Goal: Task Accomplishment & Management: Manage account settings

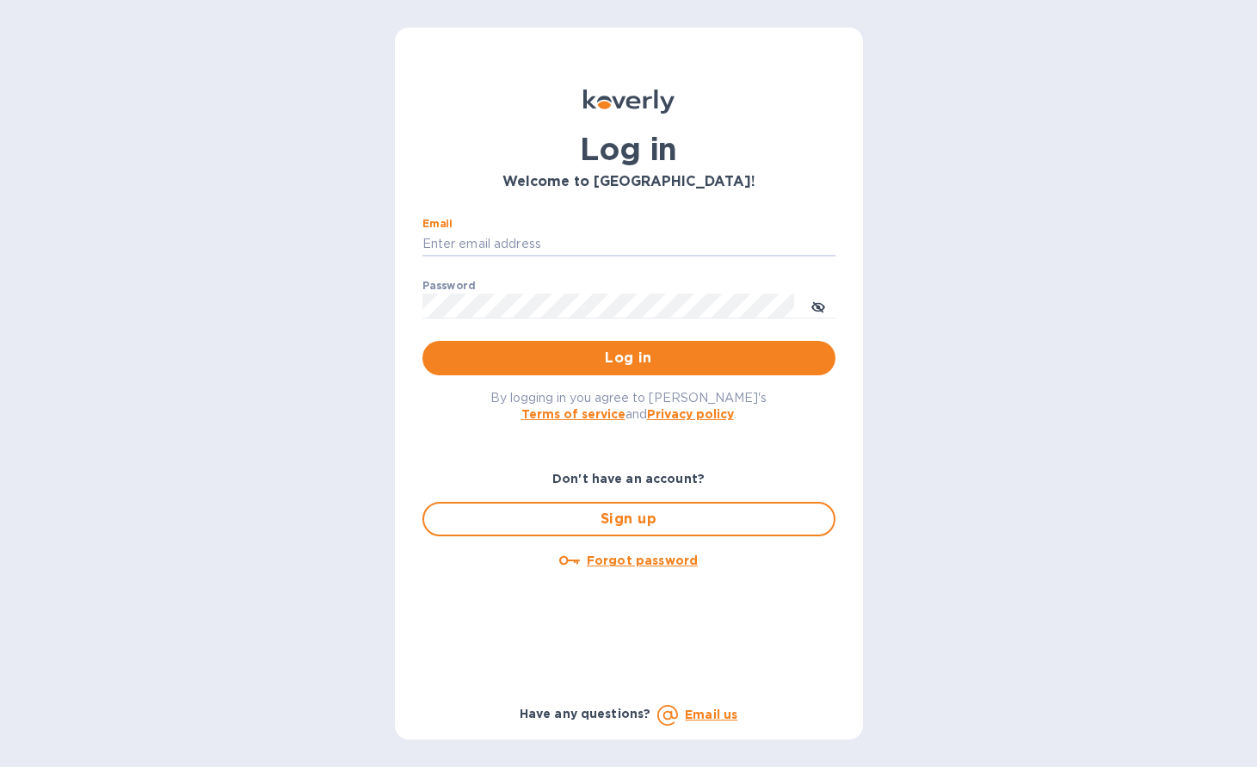
type input "randall@lociwine.com"
click at [628, 357] on button "Log in" at bounding box center [628, 358] width 413 height 34
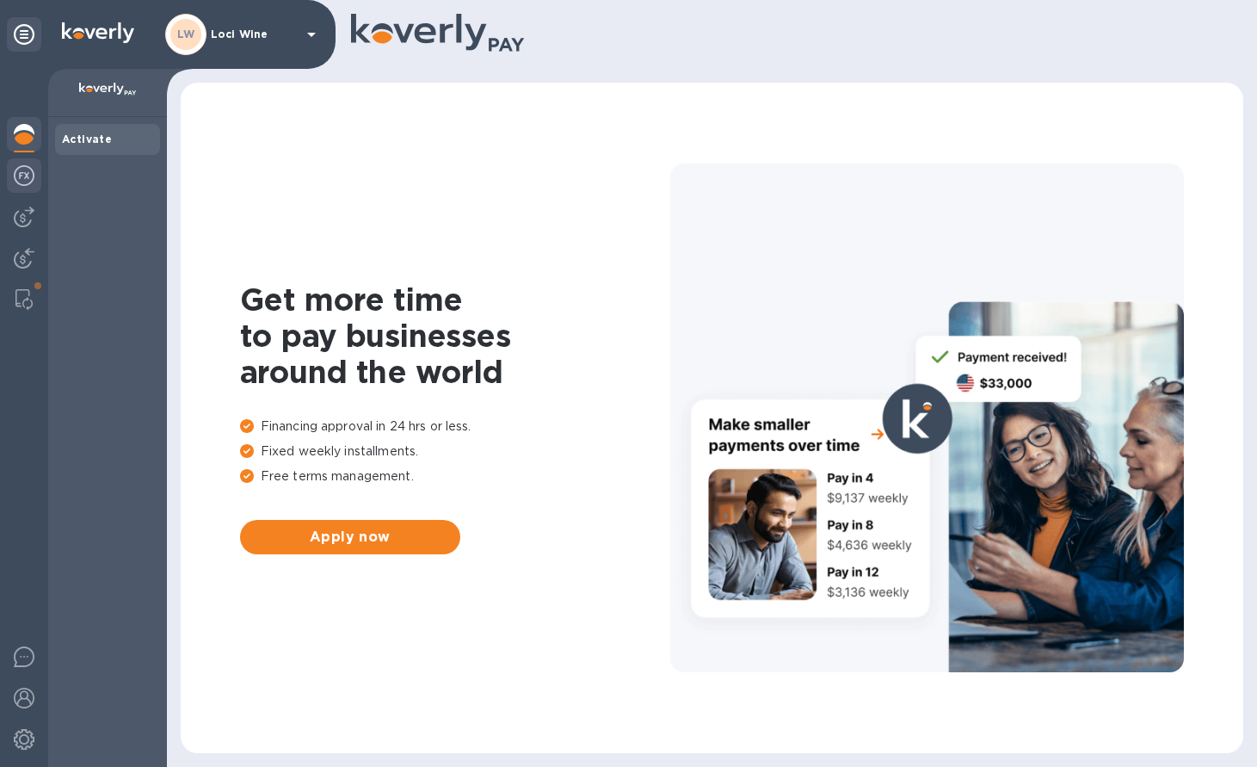
click at [25, 180] on img at bounding box center [24, 175] width 21 height 21
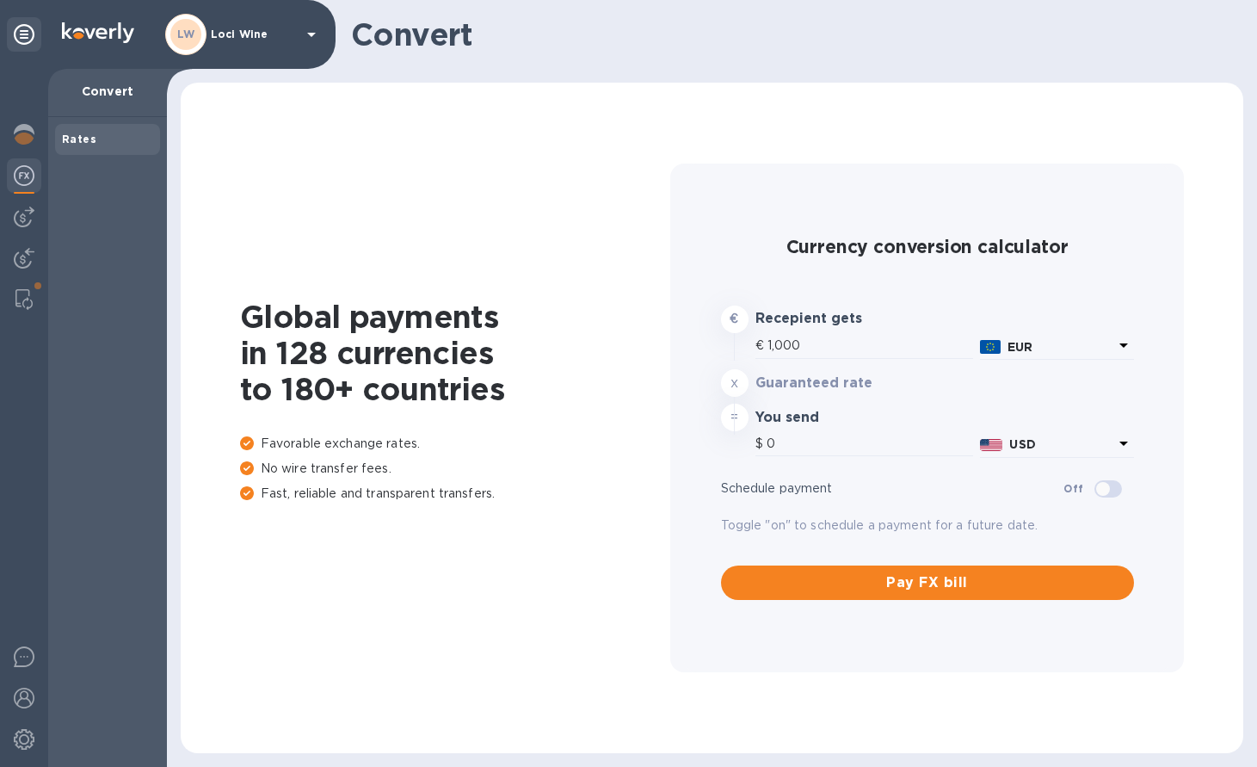
type input "1,180.3"
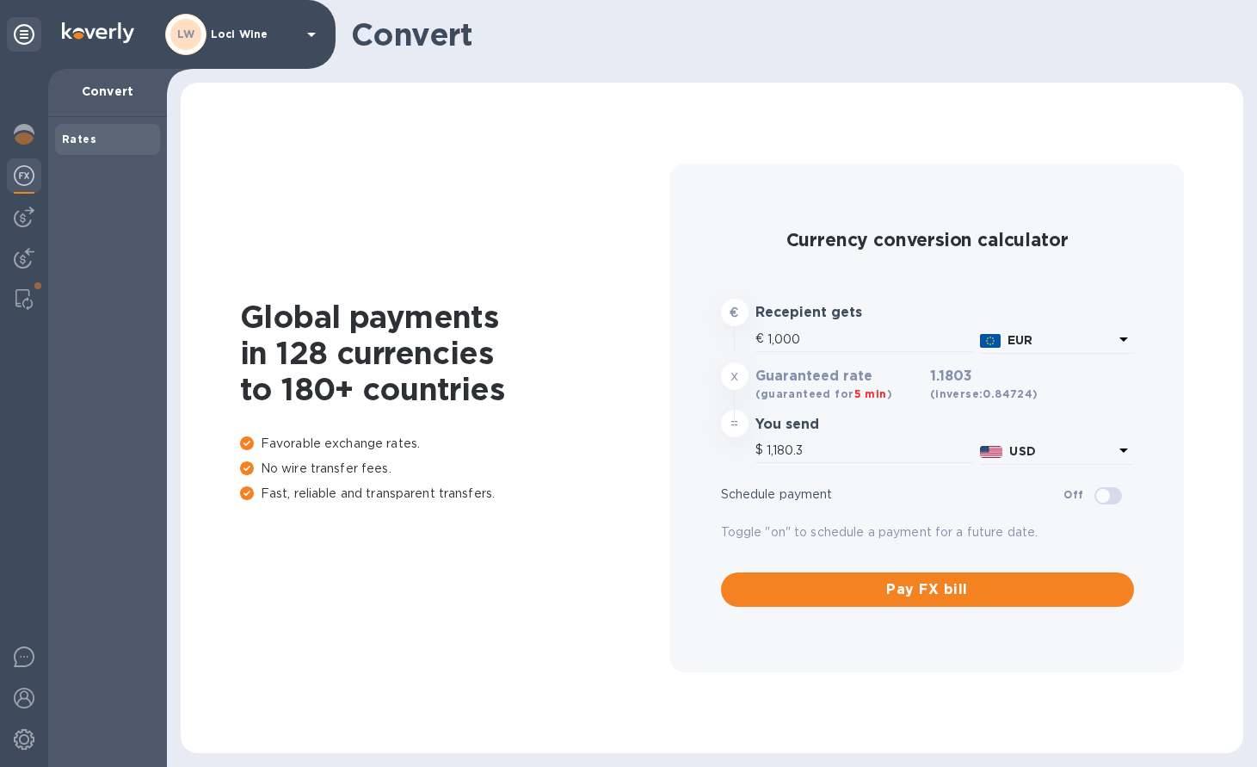
click at [28, 237] on div at bounding box center [24, 418] width 48 height 698
click at [22, 224] on img at bounding box center [24, 216] width 21 height 21
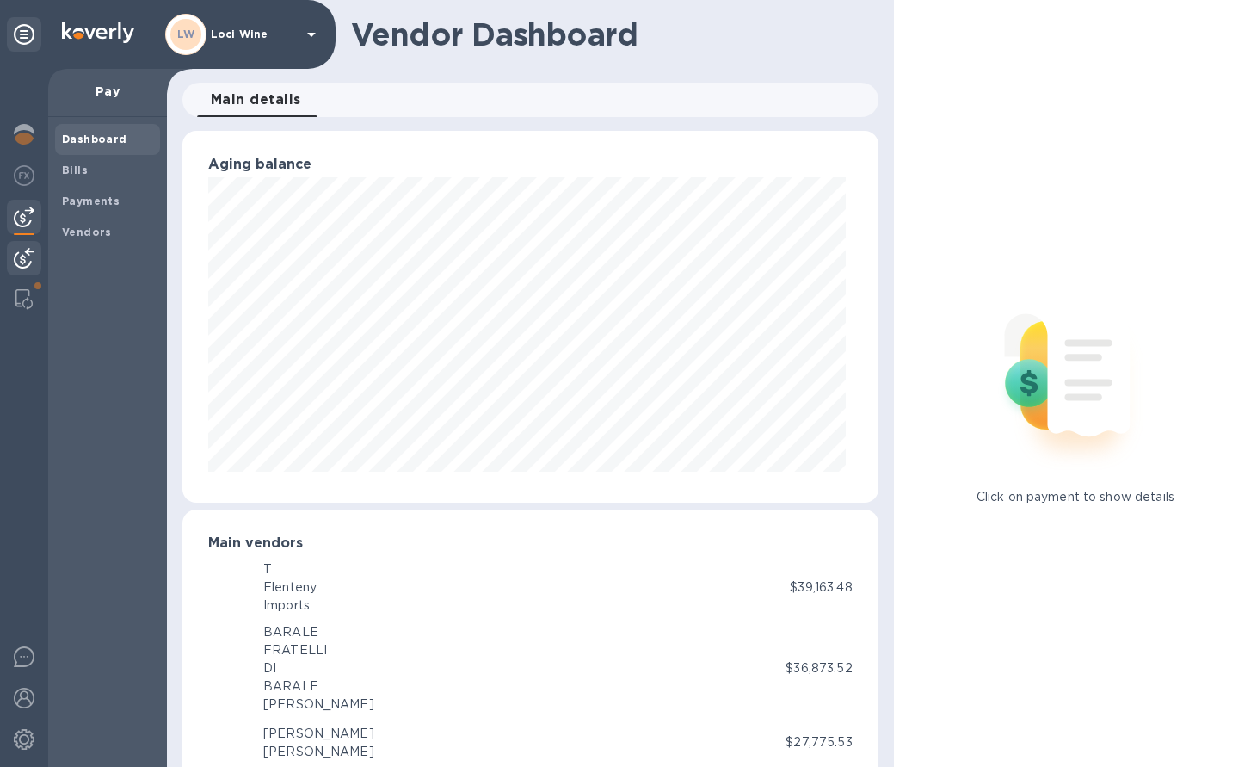
scroll to position [372, 688]
click at [74, 170] on b "Bills" at bounding box center [75, 169] width 26 height 13
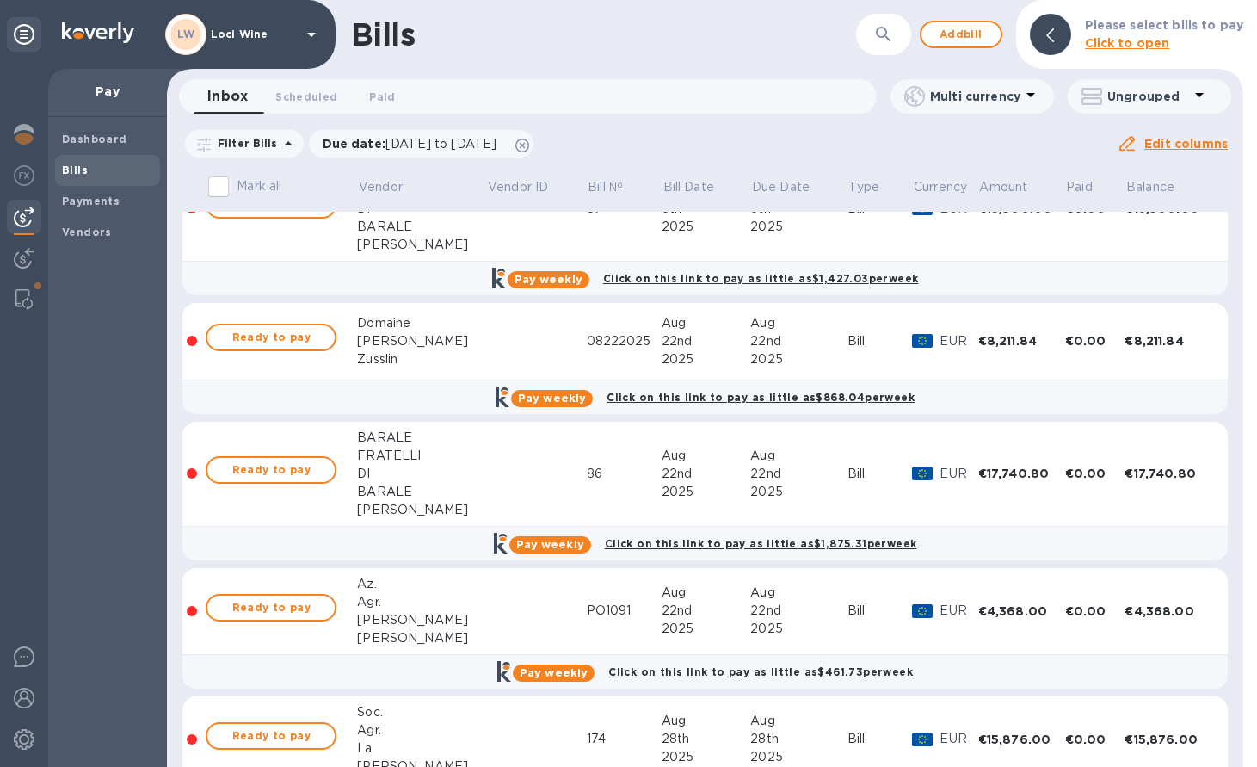
scroll to position [58, 0]
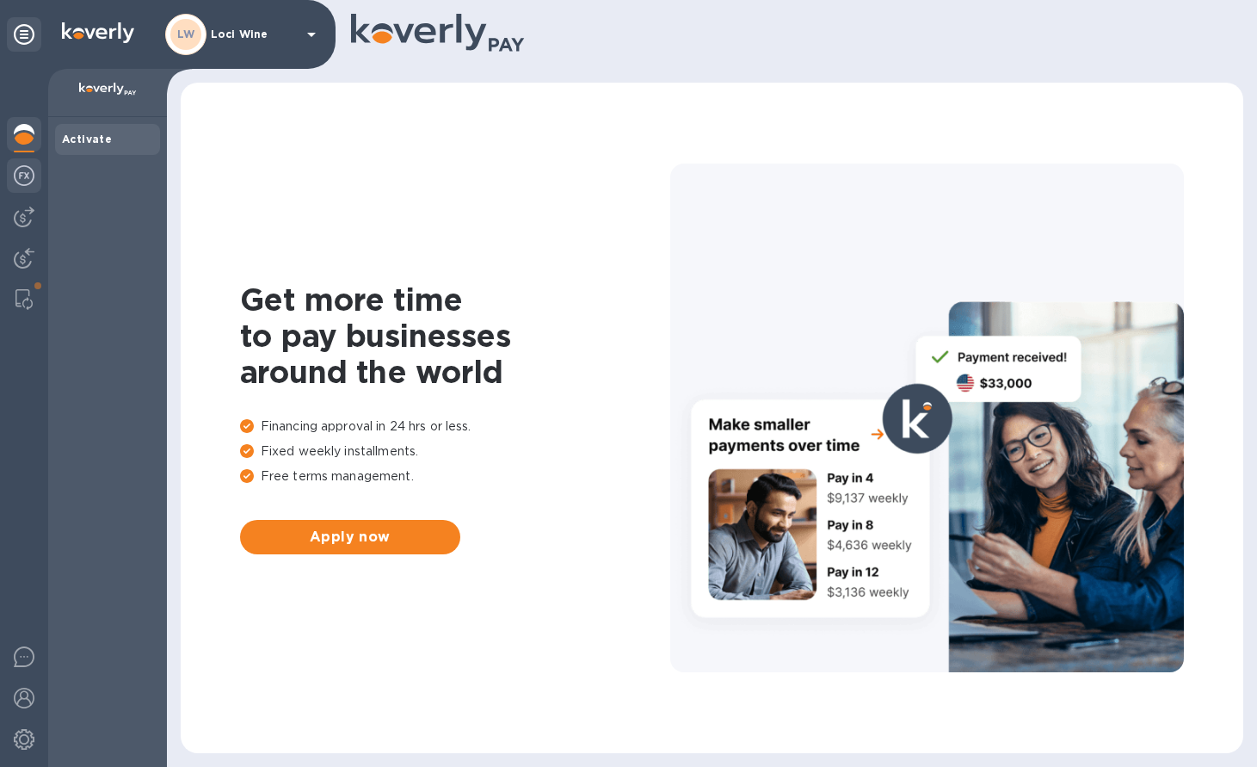
click at [21, 178] on img at bounding box center [24, 175] width 21 height 21
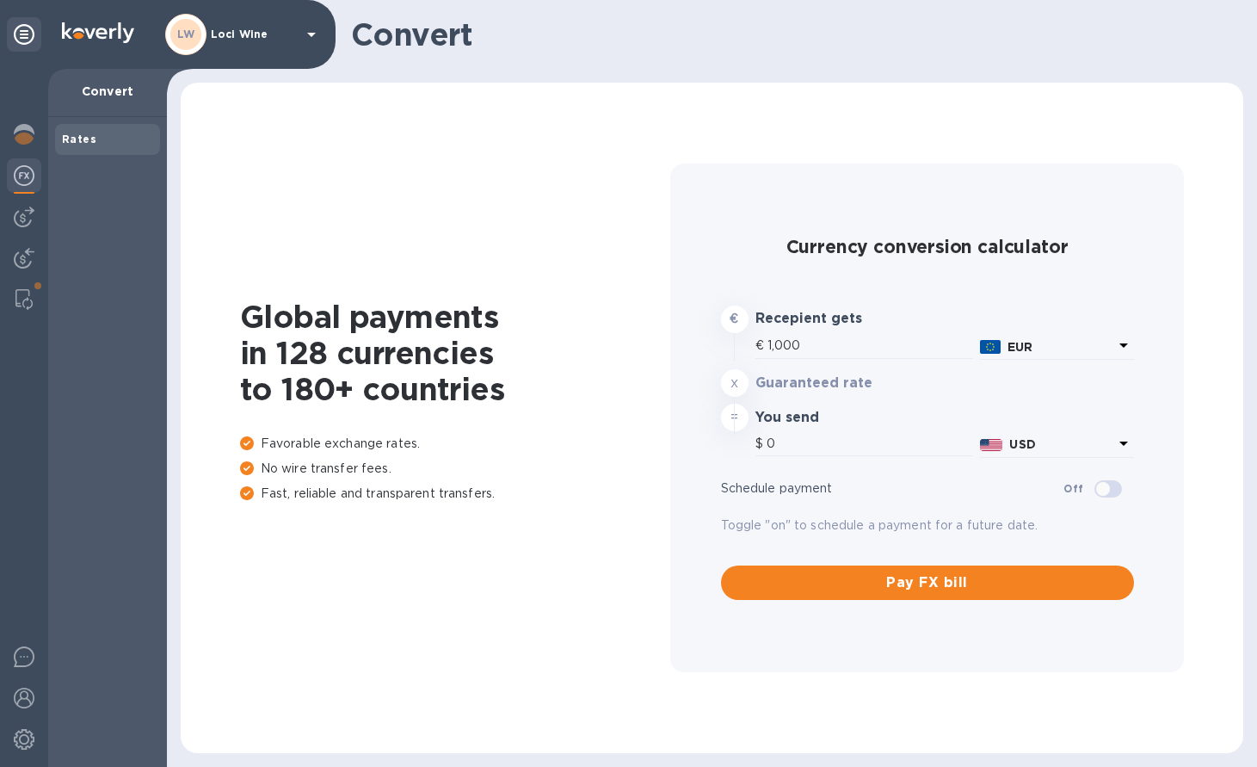
type input "1,180.2"
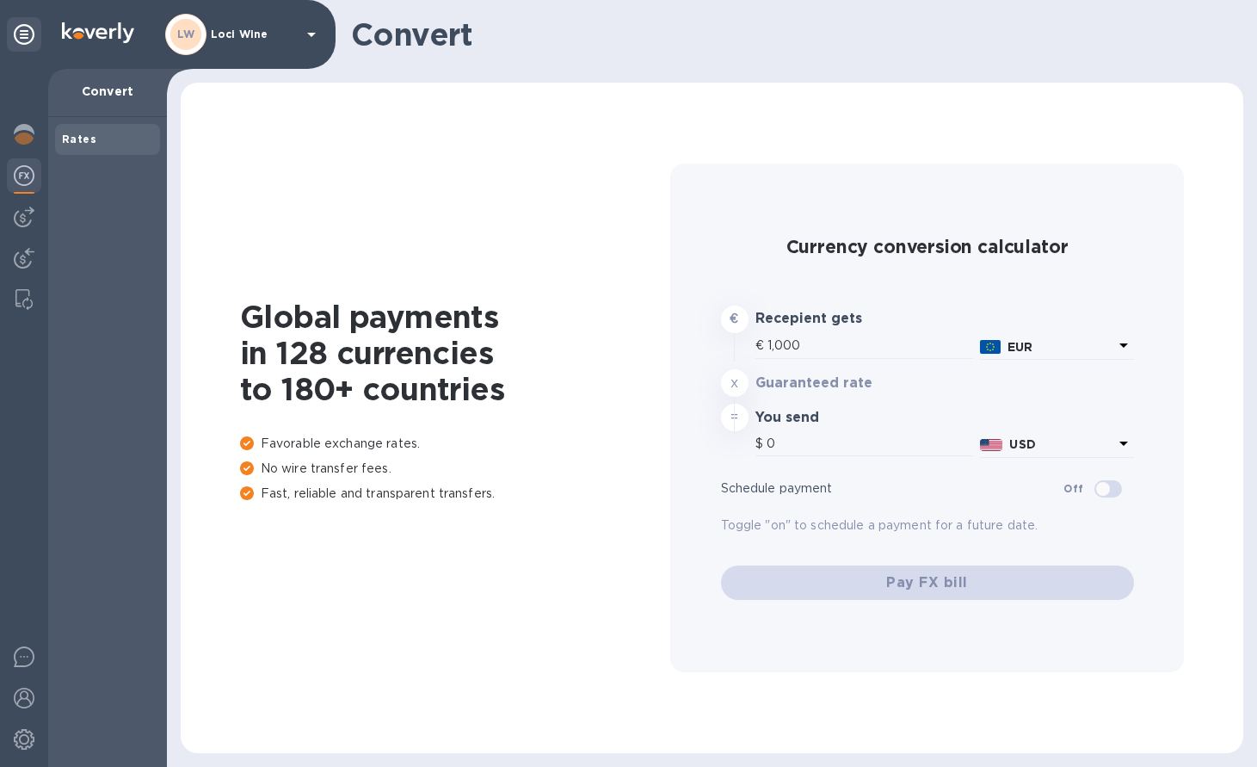
type input "1,180.2"
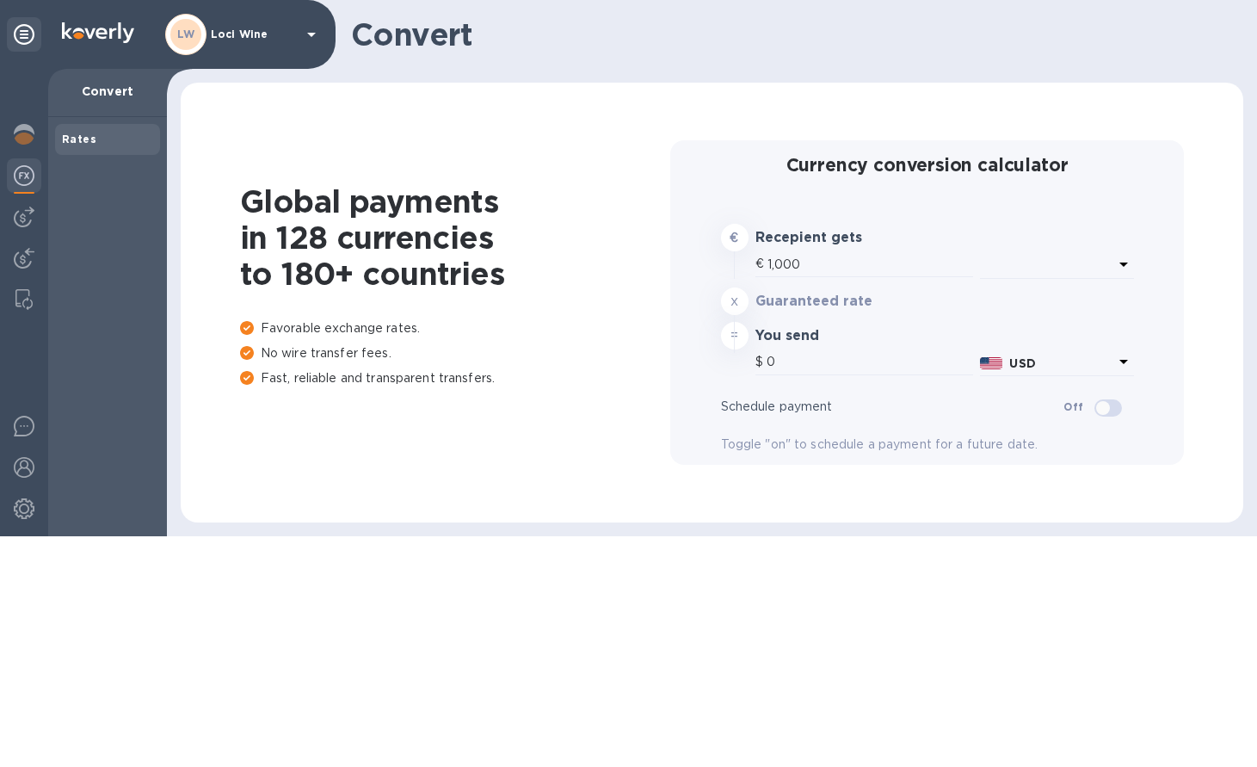
type input "1,180.9"
